Goal: Download file/media

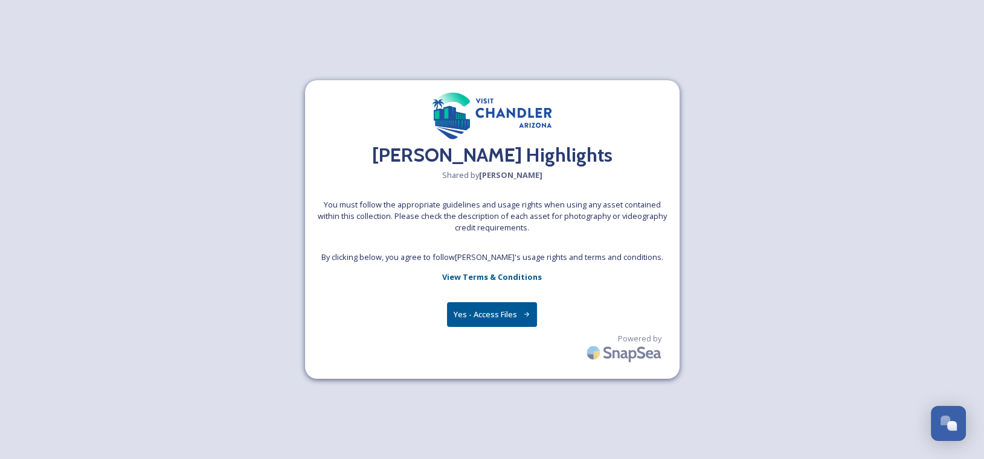
click at [478, 317] on button "Yes - Access Files" at bounding box center [492, 315] width 91 height 25
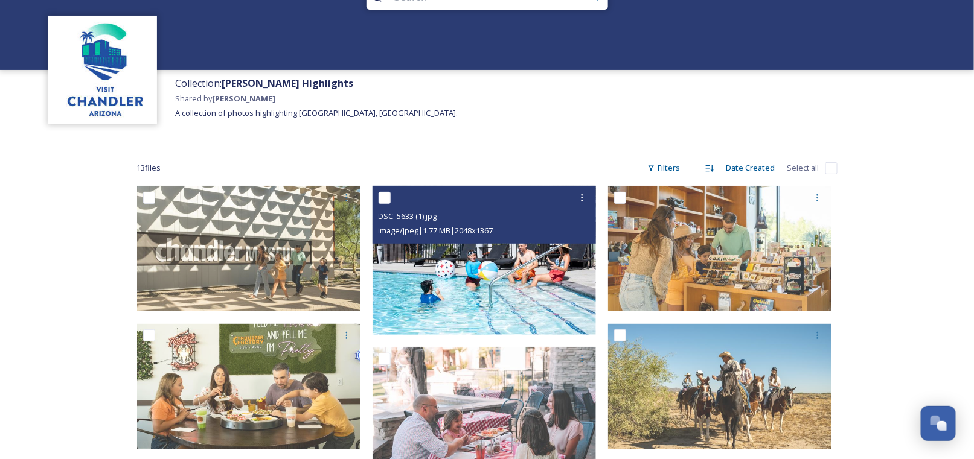
scroll to position [121, 0]
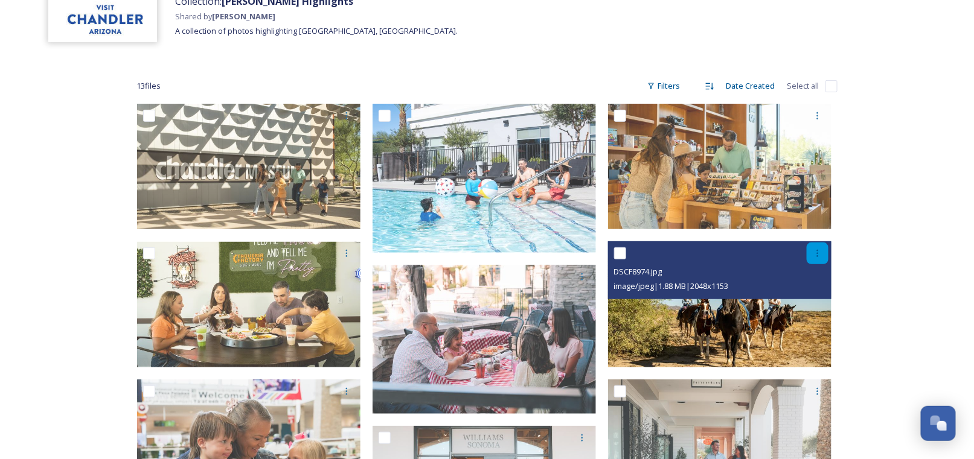
click at [818, 253] on icon at bounding box center [818, 254] width 10 height 10
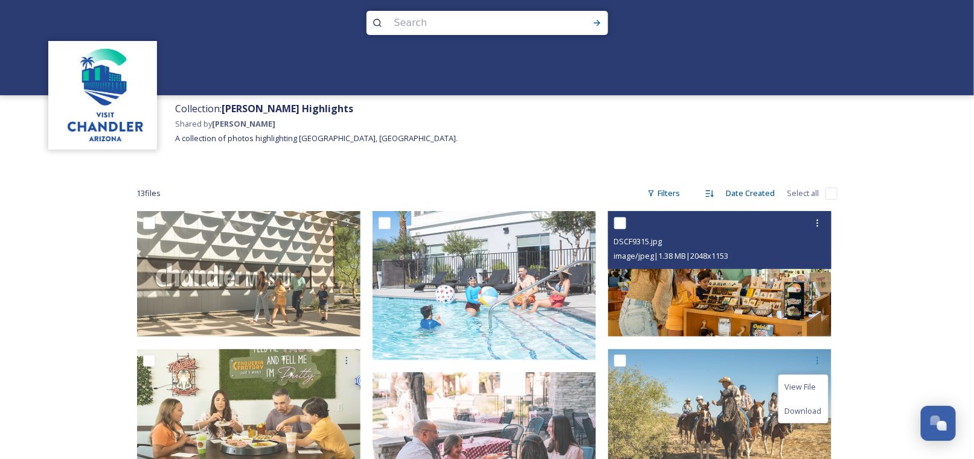
scroll to position [0, 0]
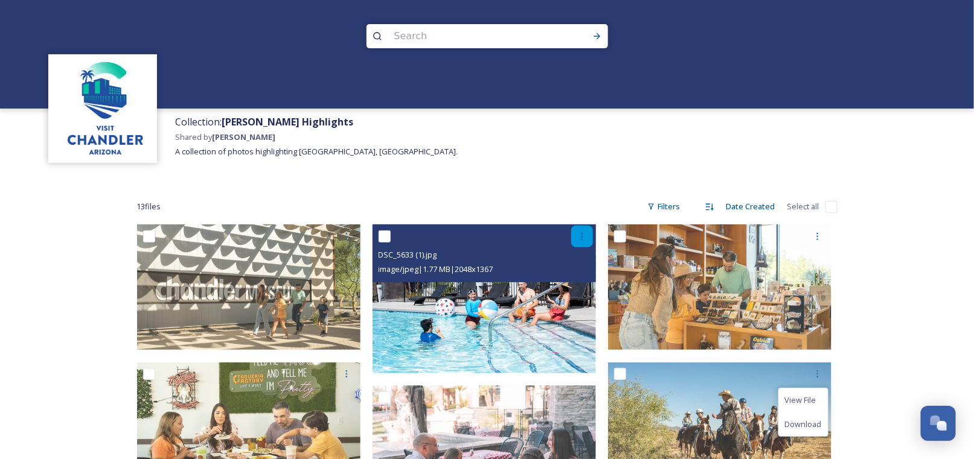
click at [580, 234] on icon at bounding box center [582, 237] width 10 height 10
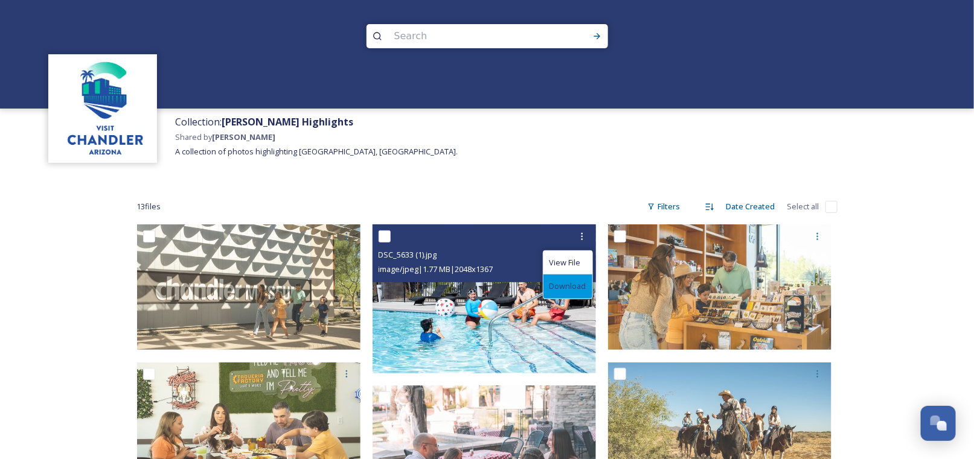
click at [563, 283] on span "Download" at bounding box center [567, 286] width 37 height 11
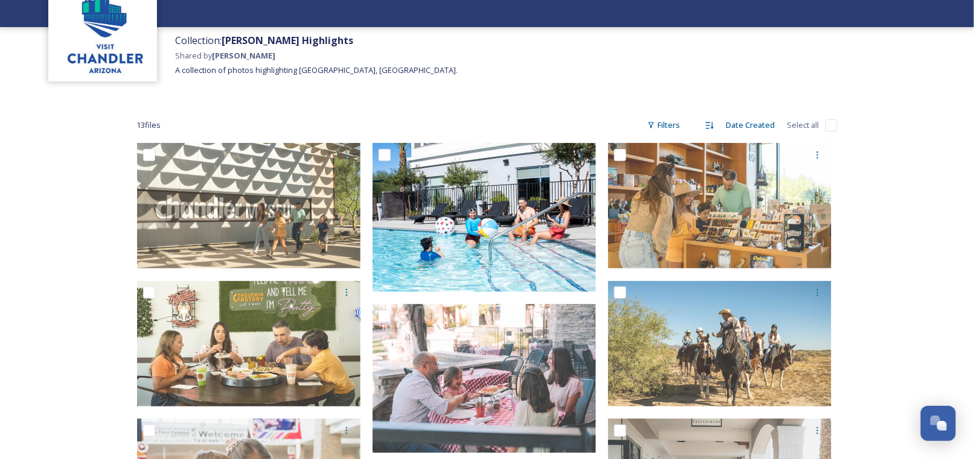
scroll to position [60, 0]
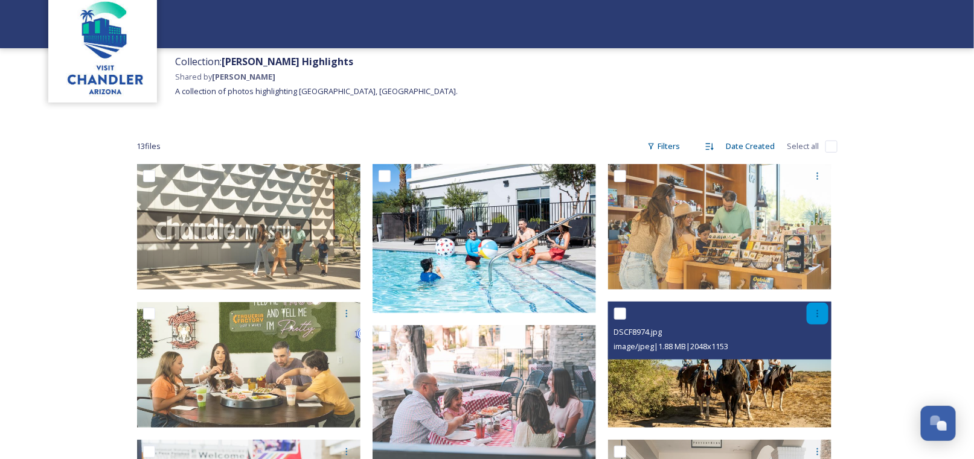
click at [822, 312] on icon at bounding box center [818, 314] width 10 height 10
click at [799, 365] on span "Download" at bounding box center [803, 364] width 37 height 11
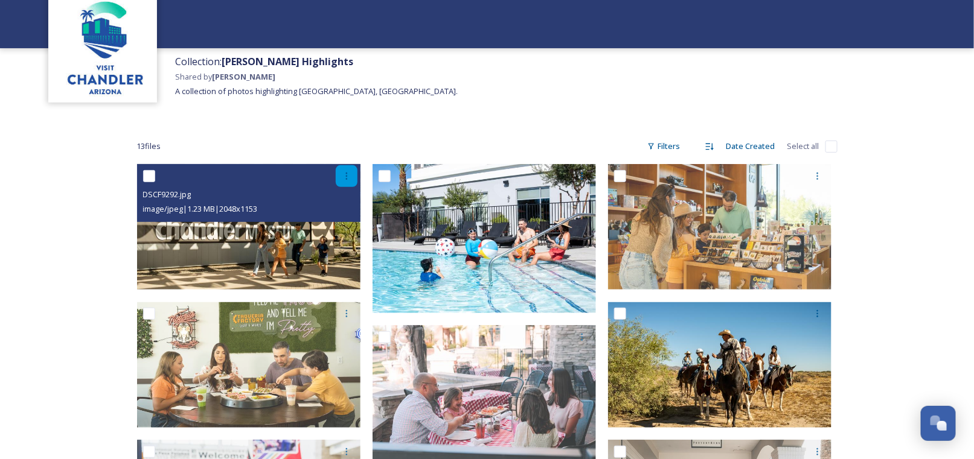
click at [345, 175] on icon at bounding box center [347, 176] width 10 height 10
click at [328, 228] on span "Download" at bounding box center [332, 225] width 37 height 11
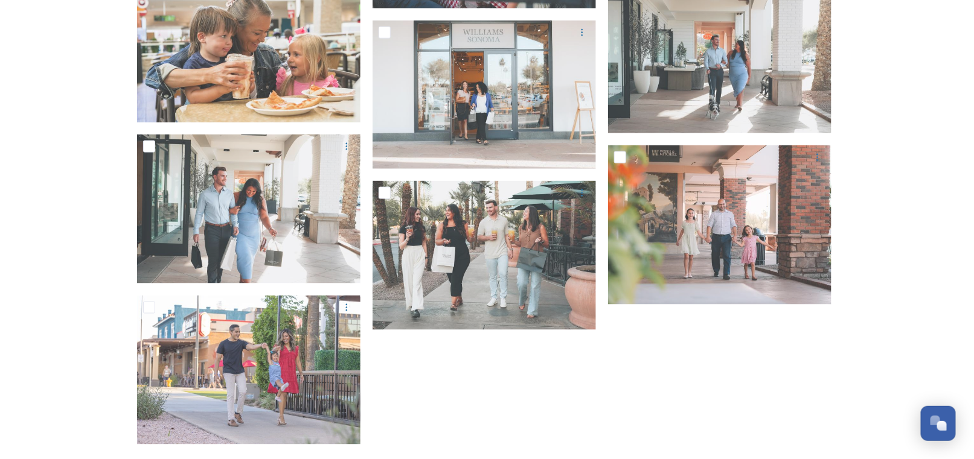
scroll to position [581, 0]
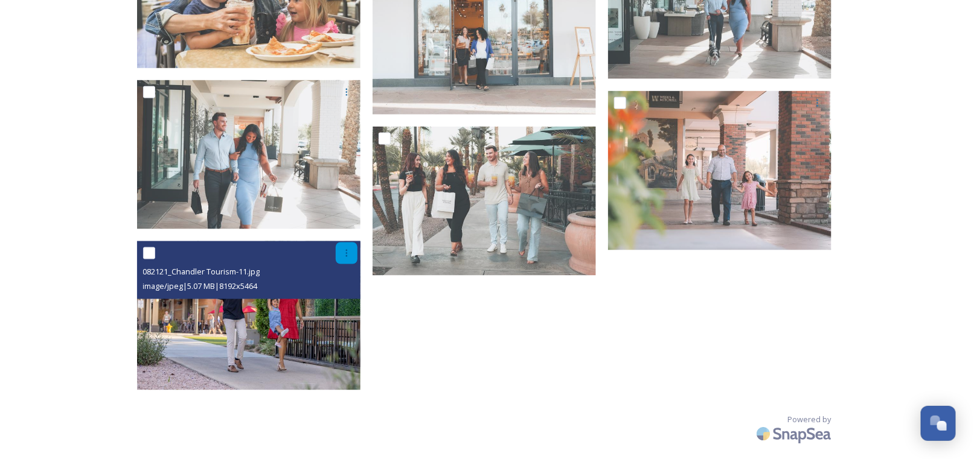
click at [339, 255] on div at bounding box center [347, 254] width 22 height 22
click at [324, 305] on span "Download" at bounding box center [332, 303] width 37 height 11
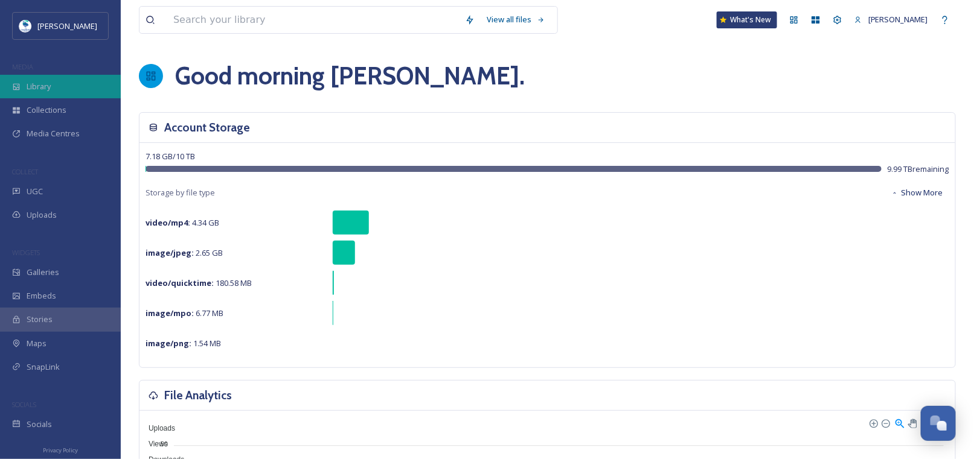
click at [43, 83] on span "Library" at bounding box center [39, 86] width 24 height 11
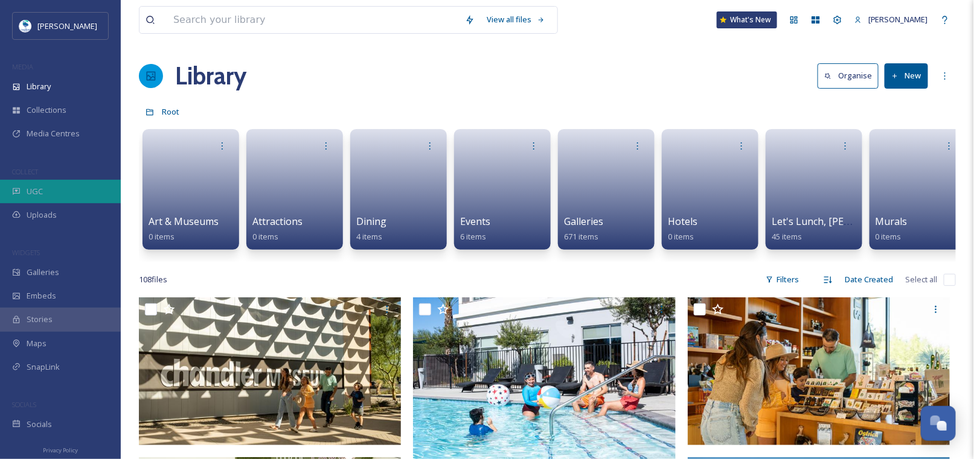
click at [23, 196] on div "UGC" at bounding box center [60, 192] width 121 height 24
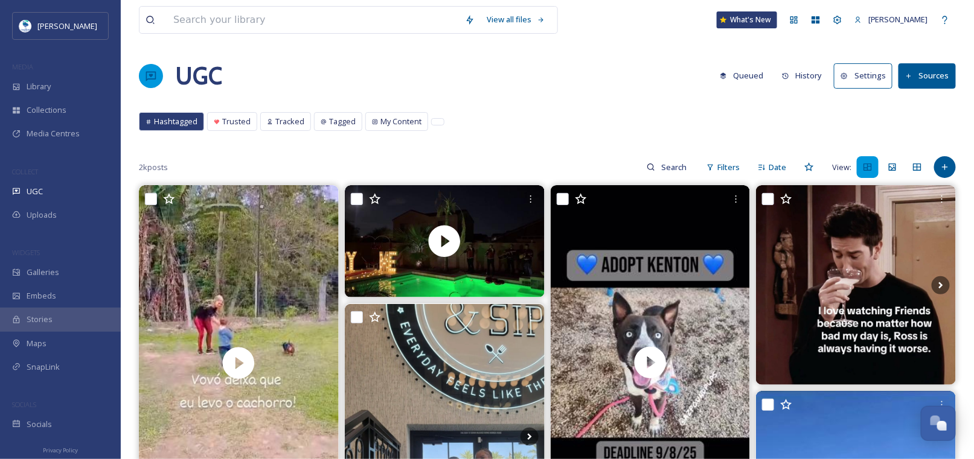
click at [808, 74] on button "History" at bounding box center [802, 76] width 53 height 24
